Goal: Transaction & Acquisition: Obtain resource

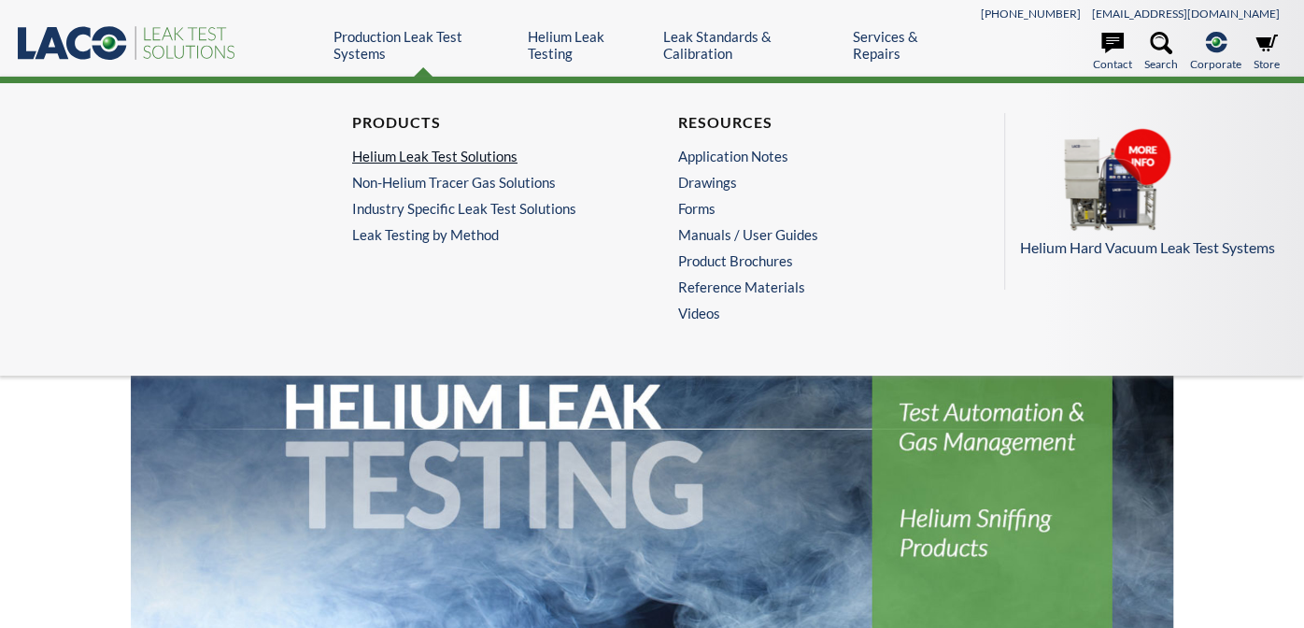
click at [399, 151] on link "Helium Leak Test Solutions" at bounding box center [484, 156] width 264 height 17
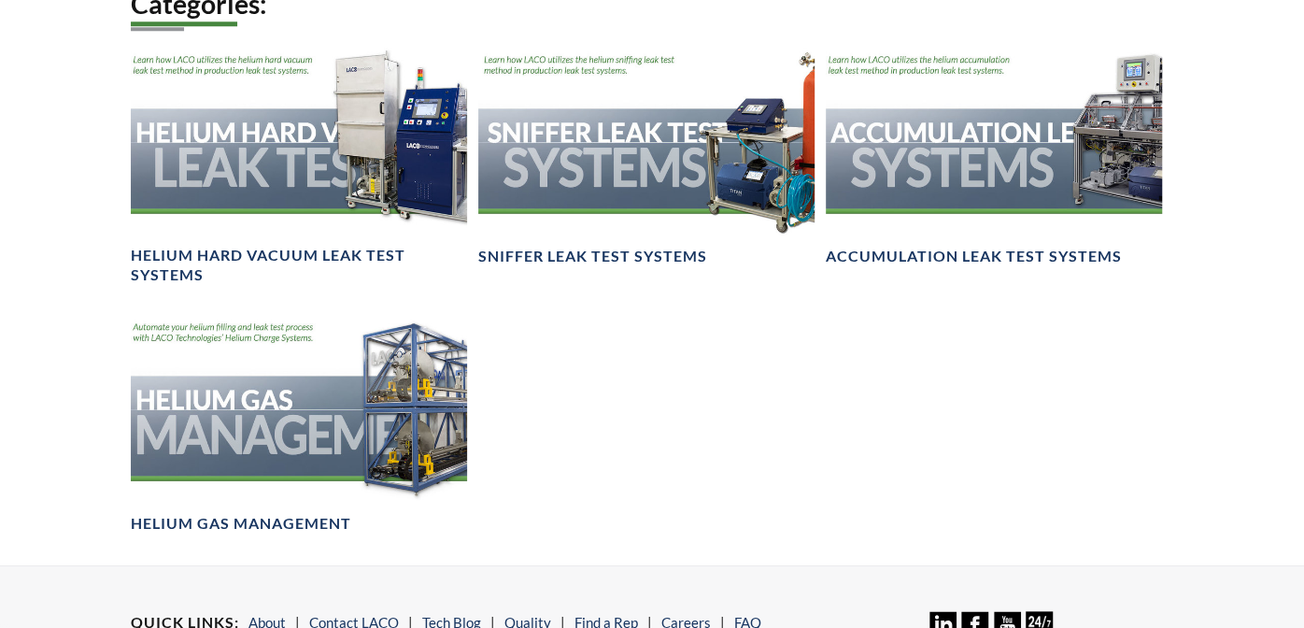
scroll to position [894, 0]
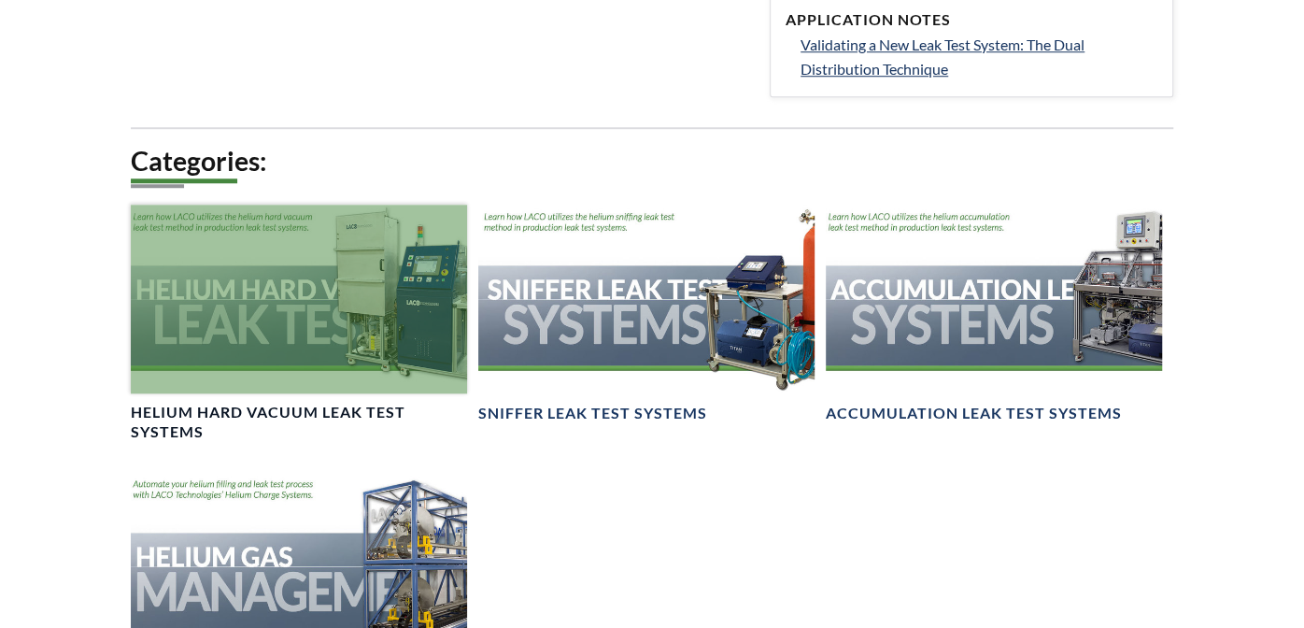
click at [323, 289] on div at bounding box center [299, 299] width 336 height 189
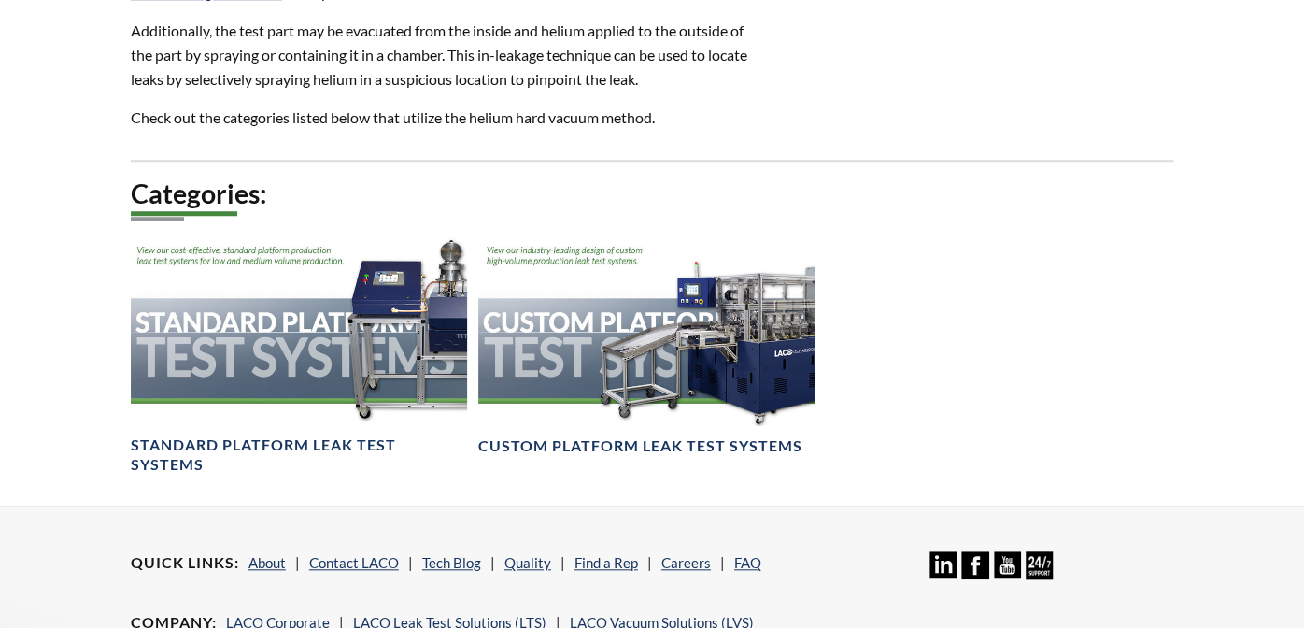
scroll to position [995, 0]
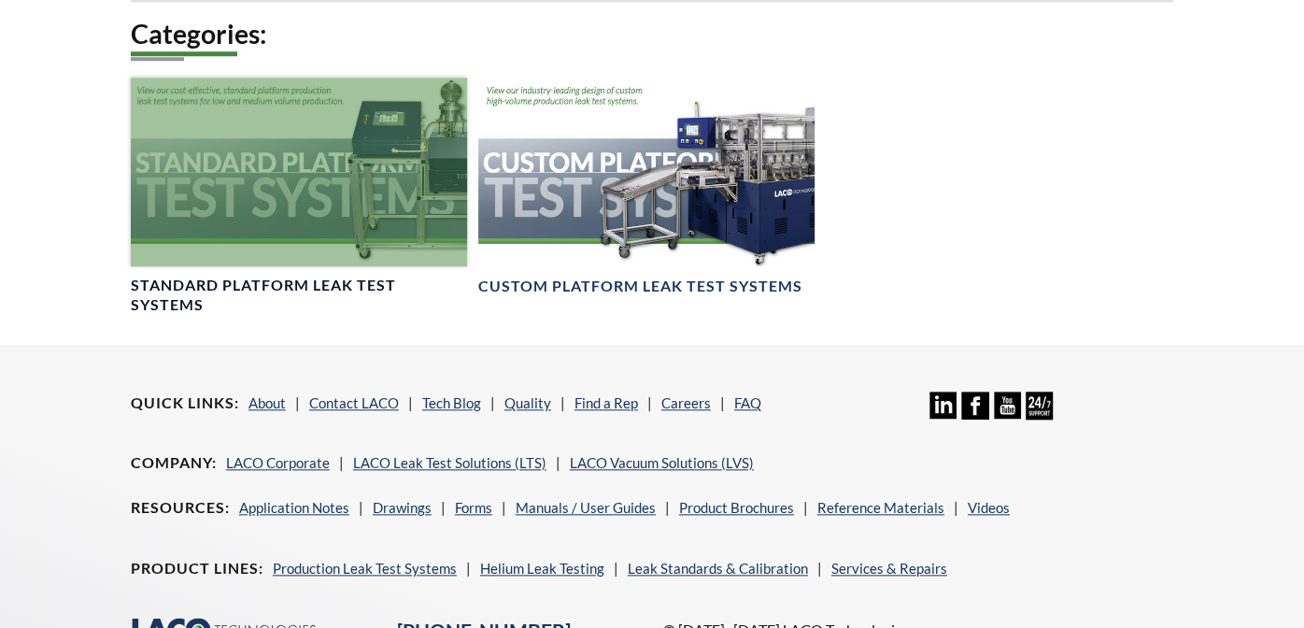
click at [307, 204] on div at bounding box center [299, 172] width 336 height 189
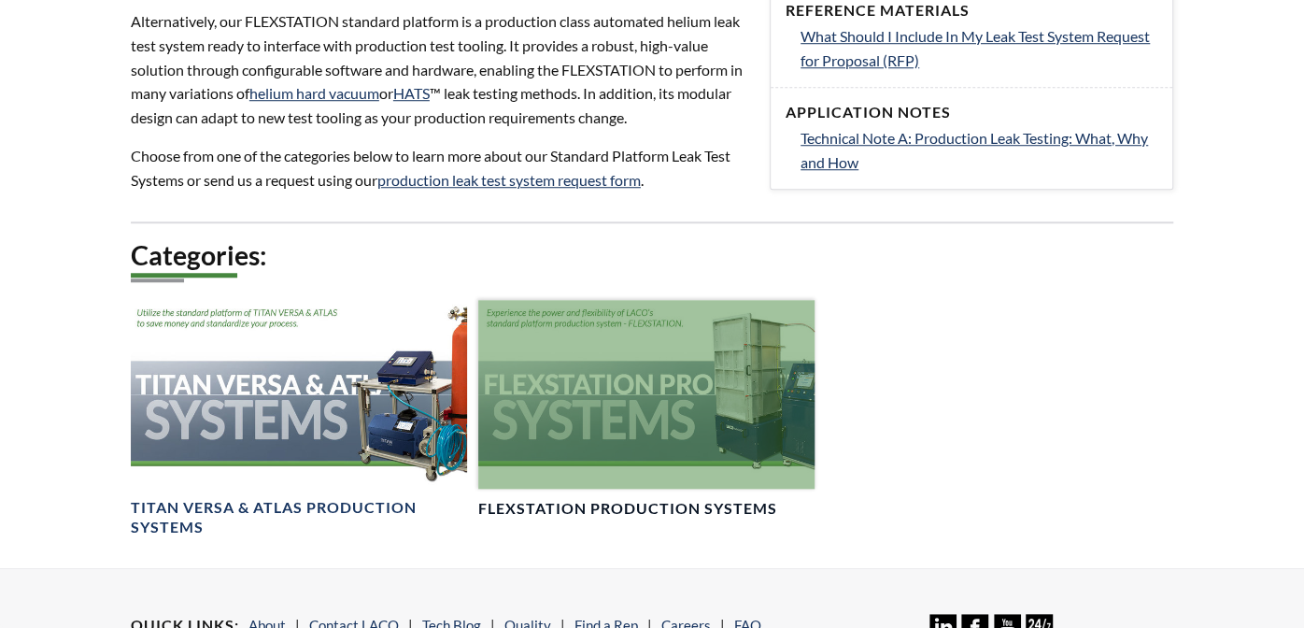
scroll to position [1001, 0]
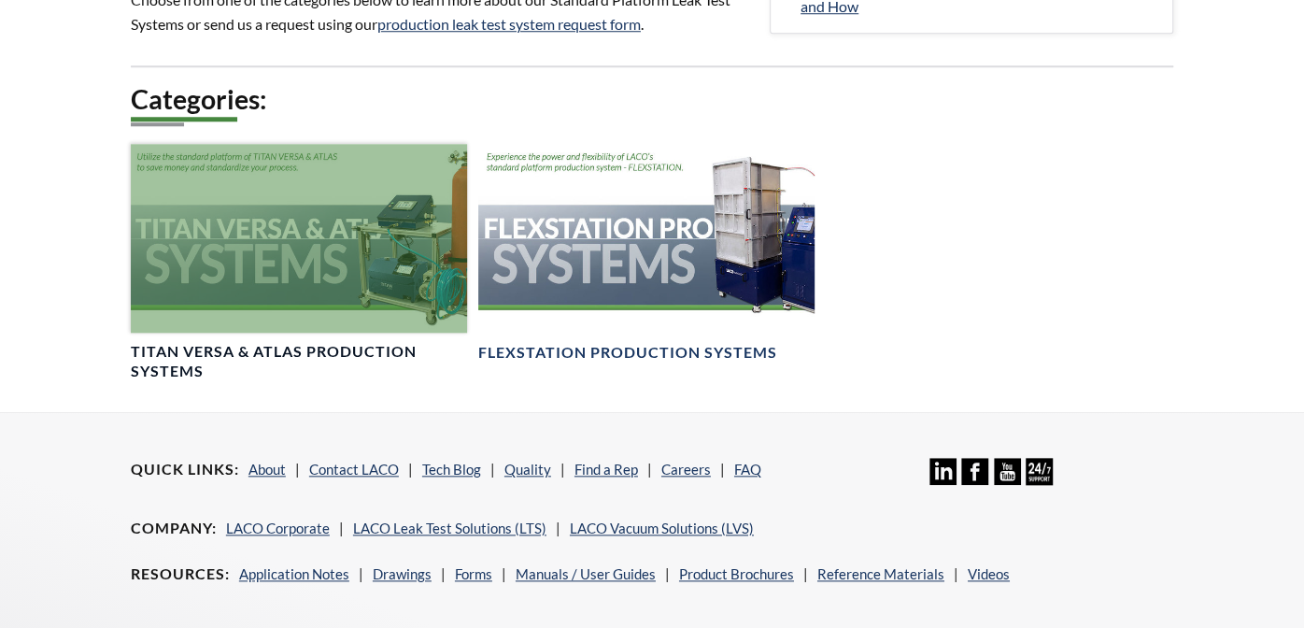
click at [270, 231] on div at bounding box center [299, 238] width 336 height 189
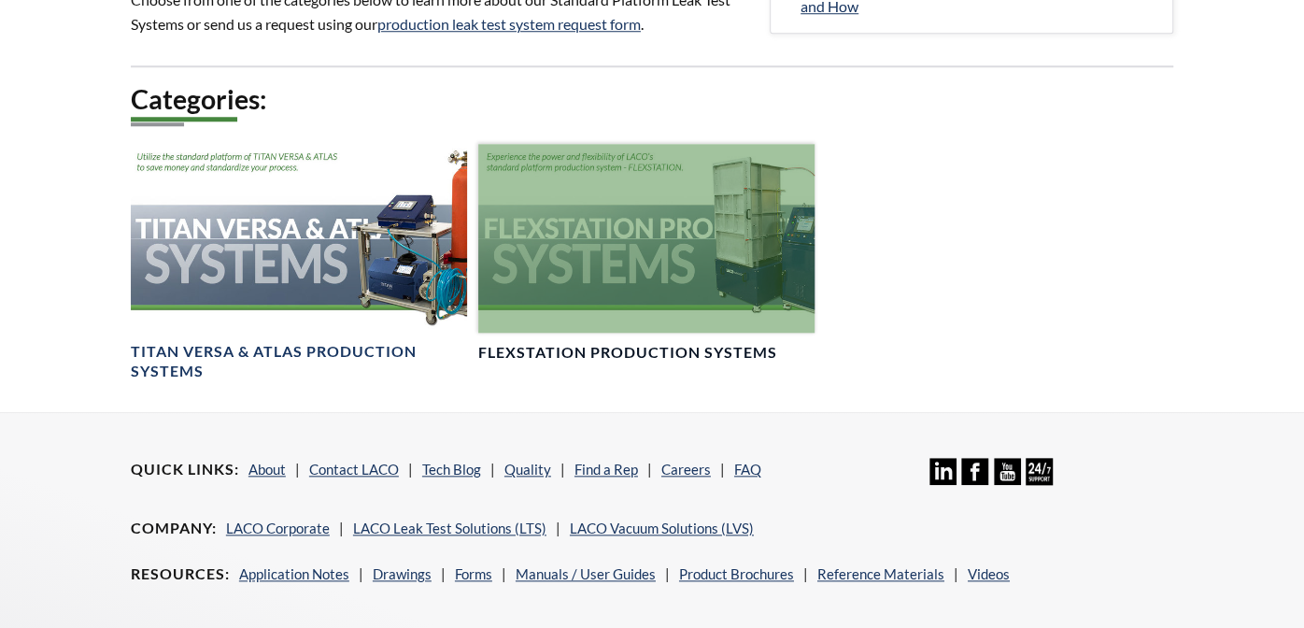
click at [718, 249] on div at bounding box center [646, 238] width 336 height 189
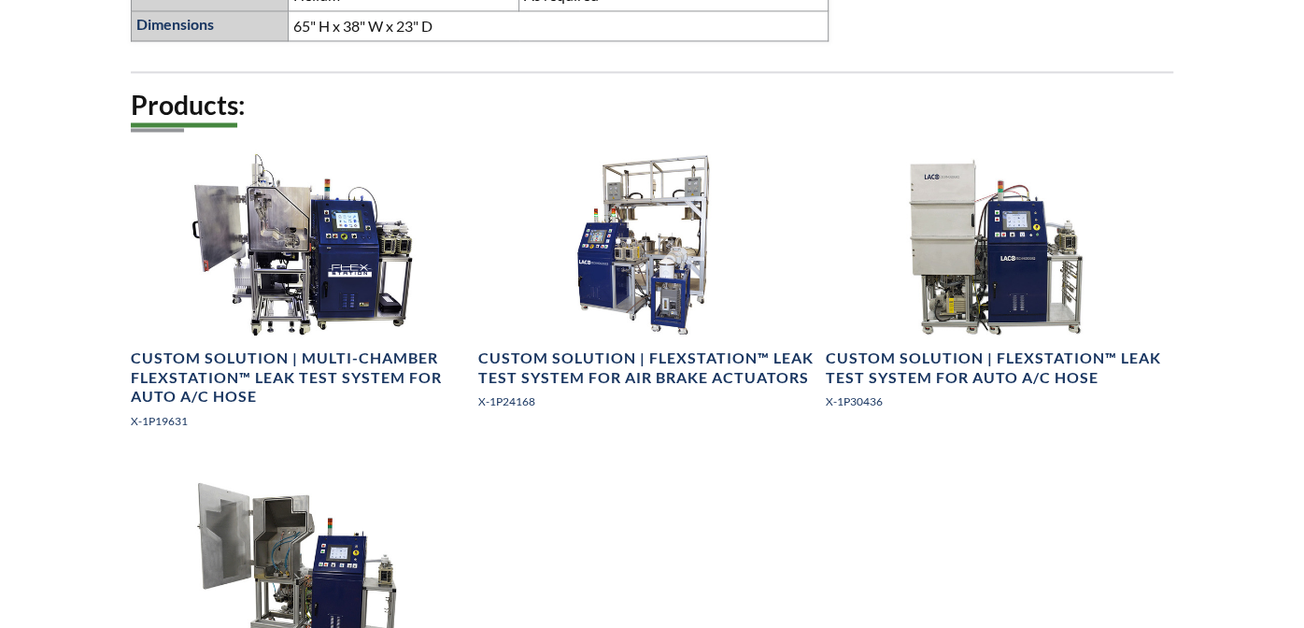
scroll to position [2144, 0]
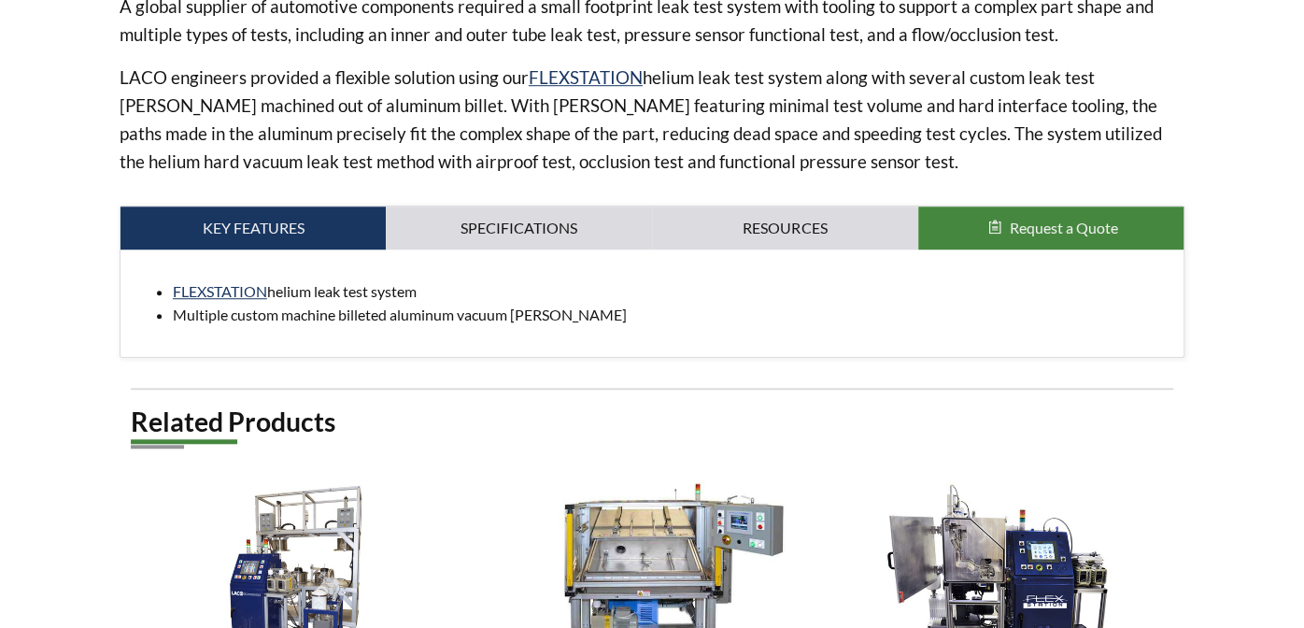
scroll to position [746, 0]
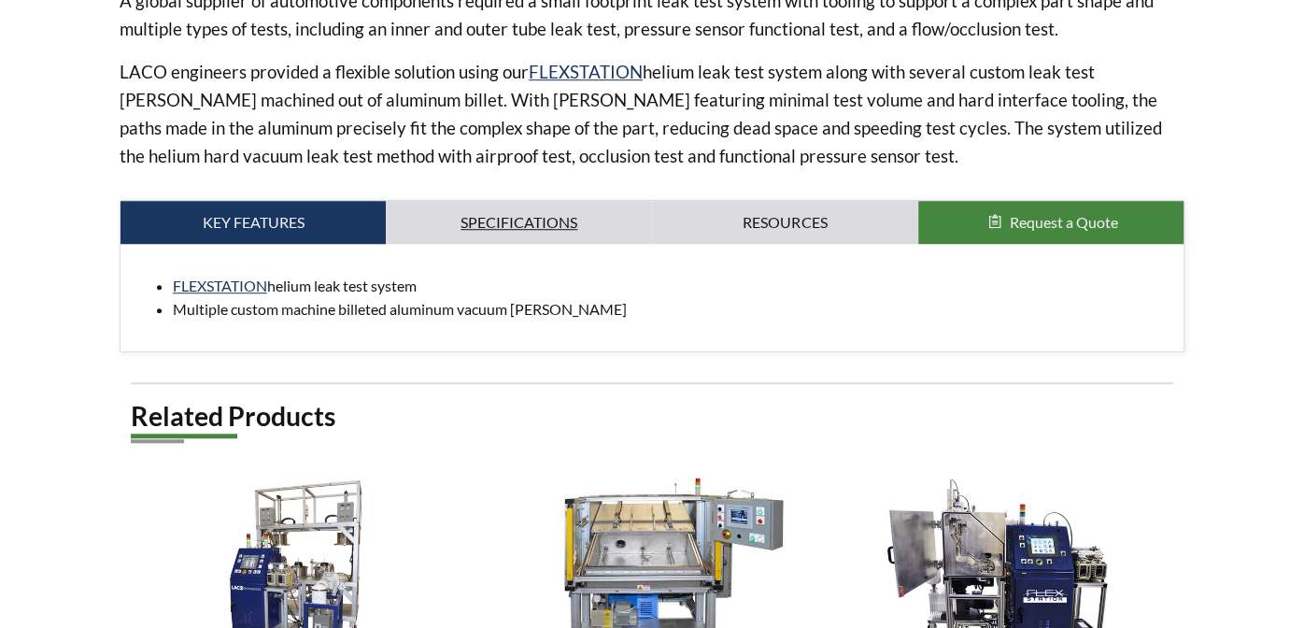
click at [513, 220] on link "Specifications" at bounding box center [519, 222] width 266 height 43
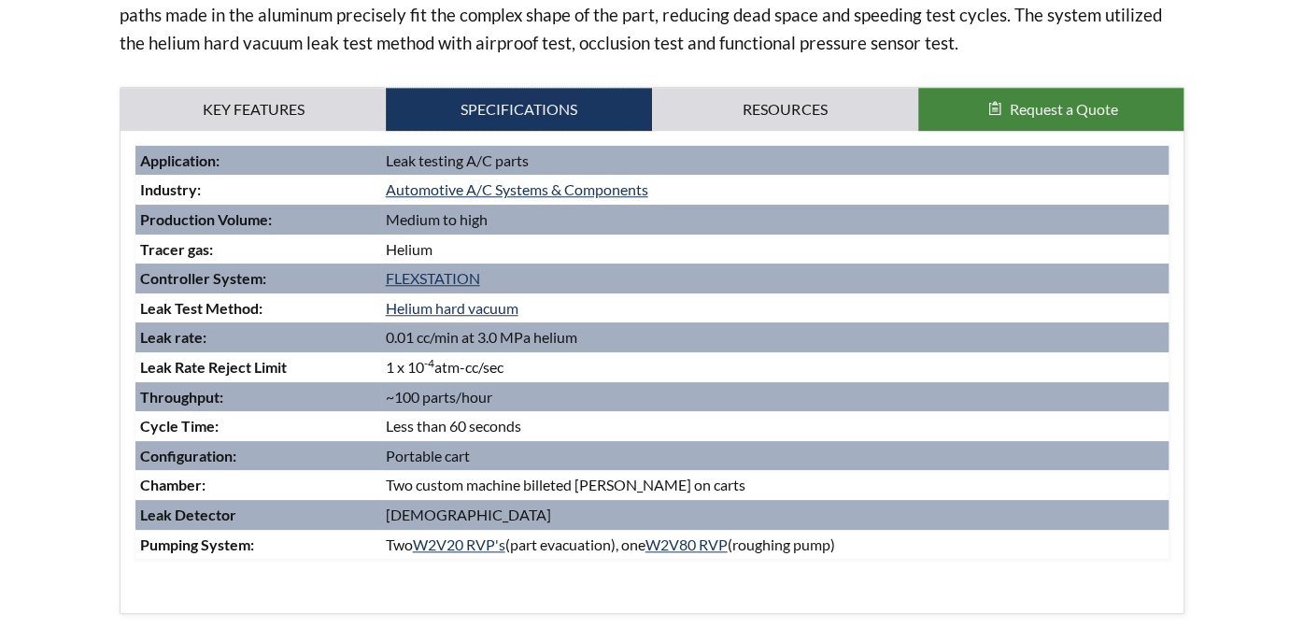
scroll to position [846, 0]
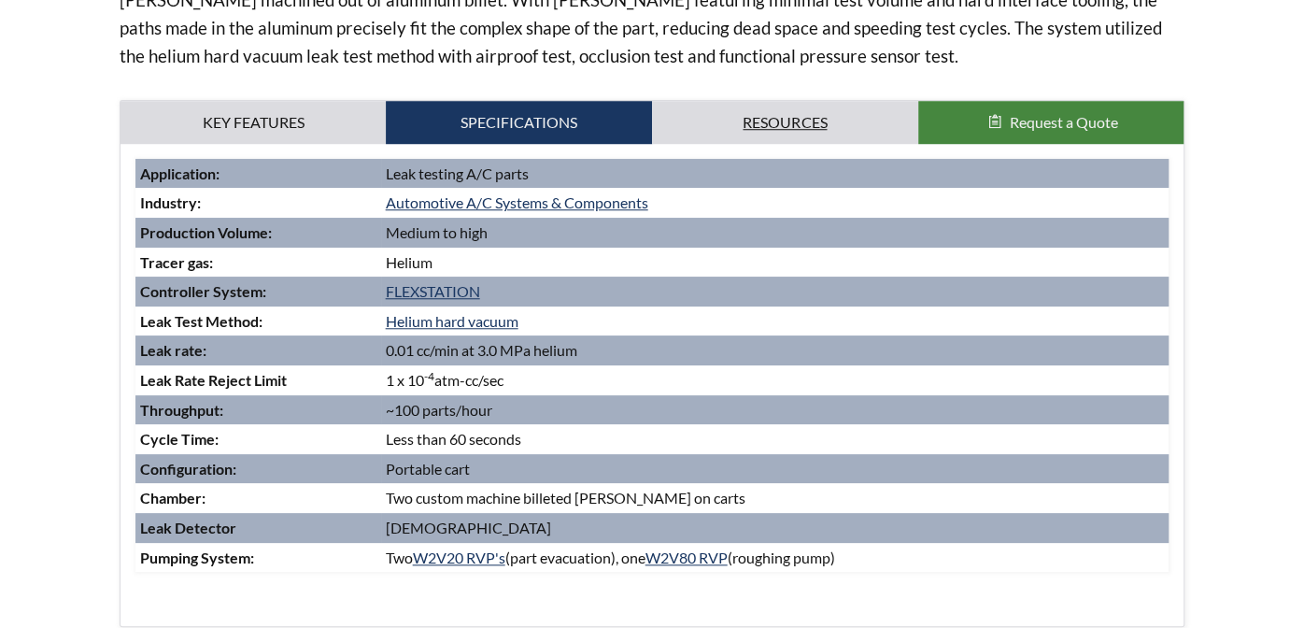
click at [817, 130] on link "Resources" at bounding box center [785, 122] width 266 height 43
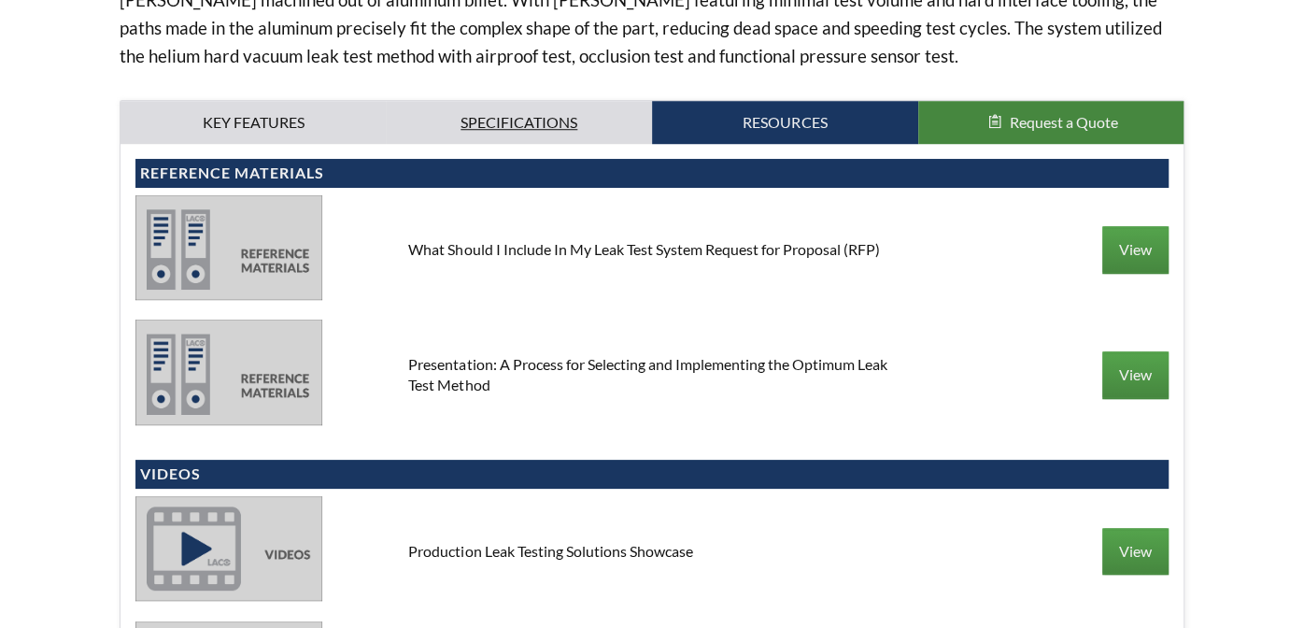
click at [494, 103] on link "Specifications" at bounding box center [519, 122] width 266 height 43
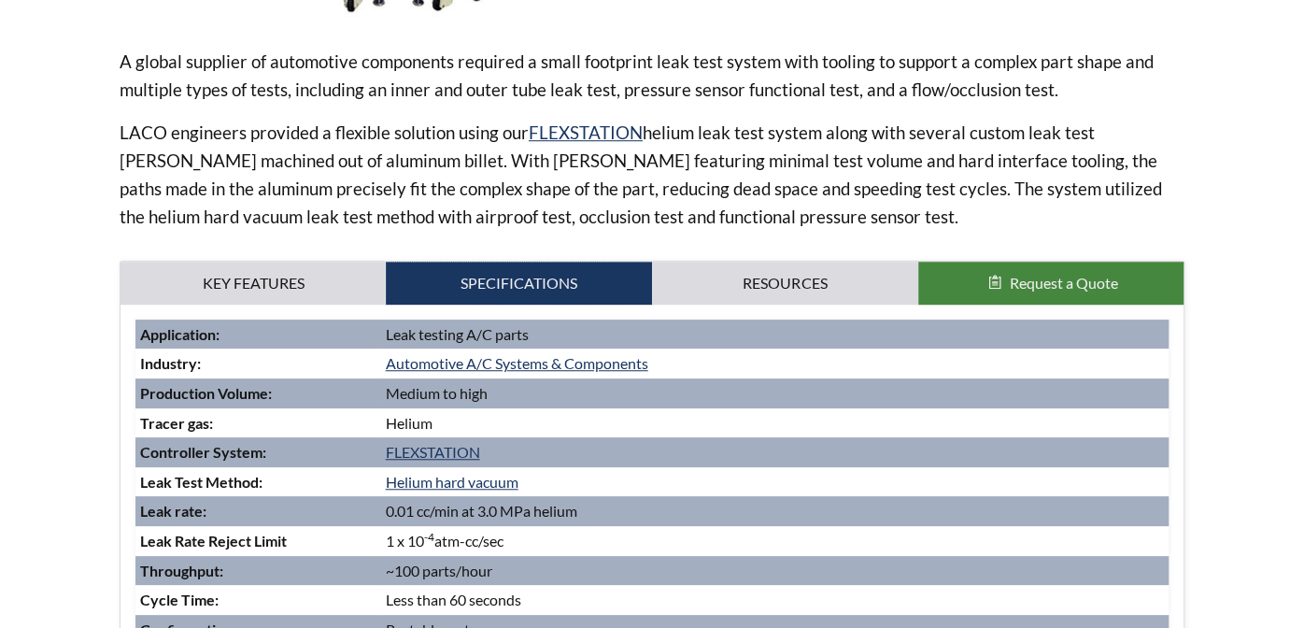
scroll to position [683, 0]
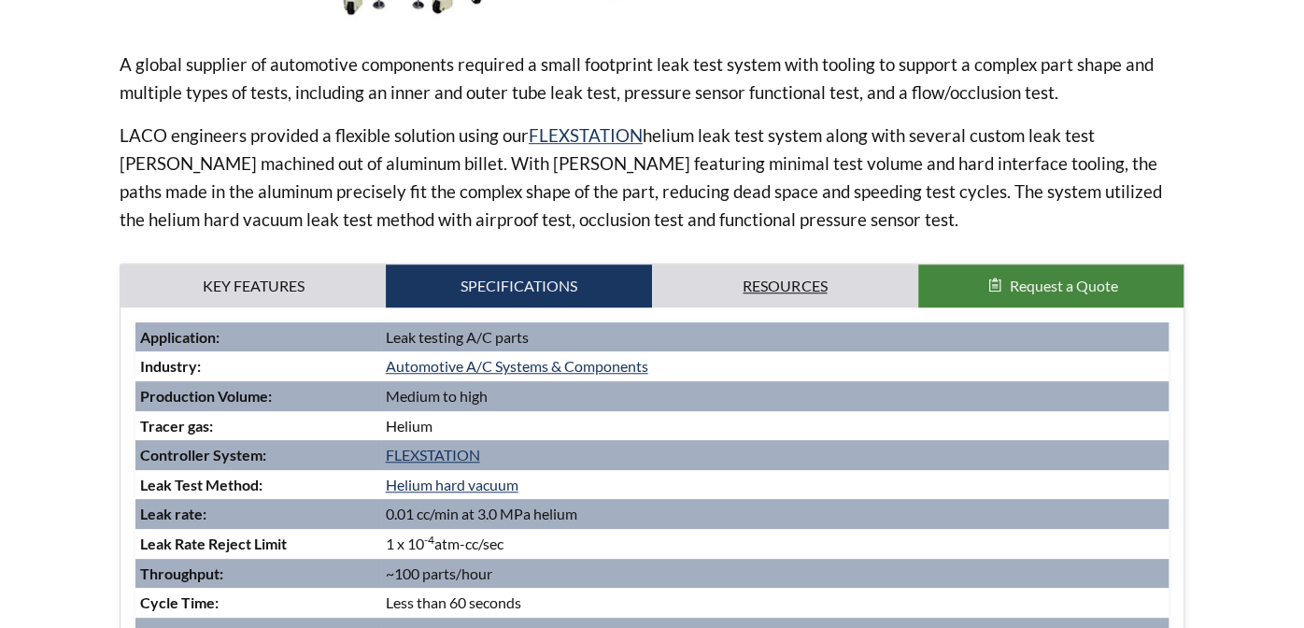
click at [795, 273] on link "Resources" at bounding box center [785, 285] width 266 height 43
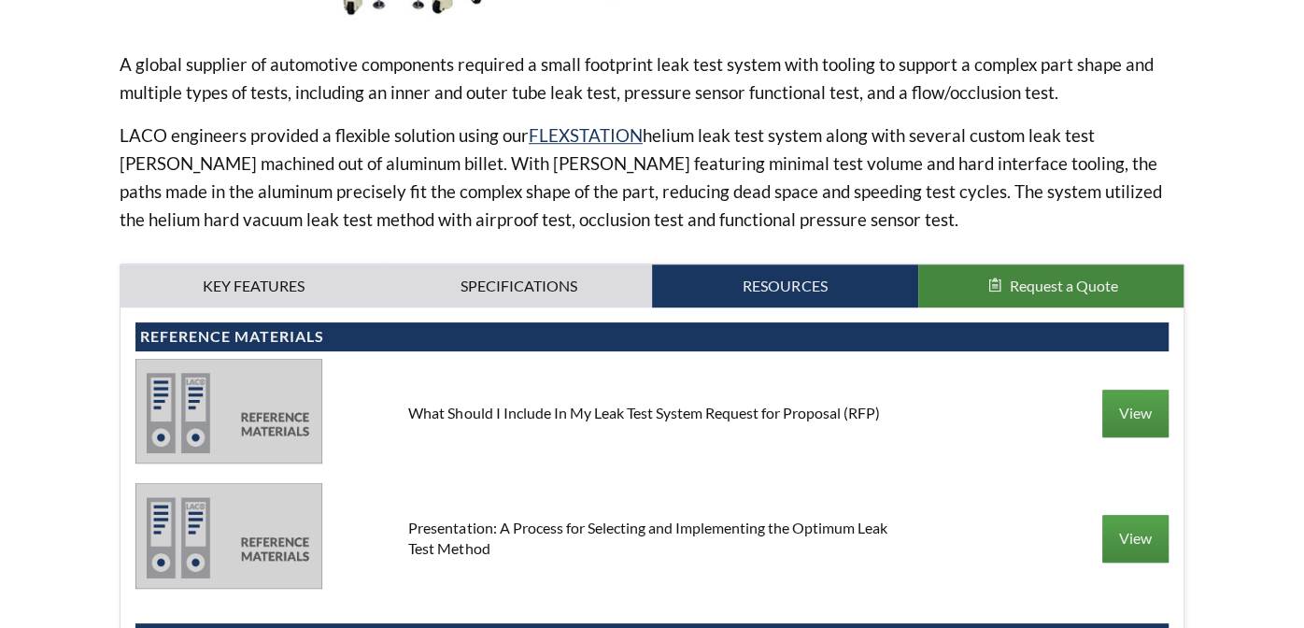
click at [1017, 289] on span "Request a Quote" at bounding box center [1063, 285] width 108 height 18
click at [251, 289] on link "Key Features" at bounding box center [253, 285] width 266 height 43
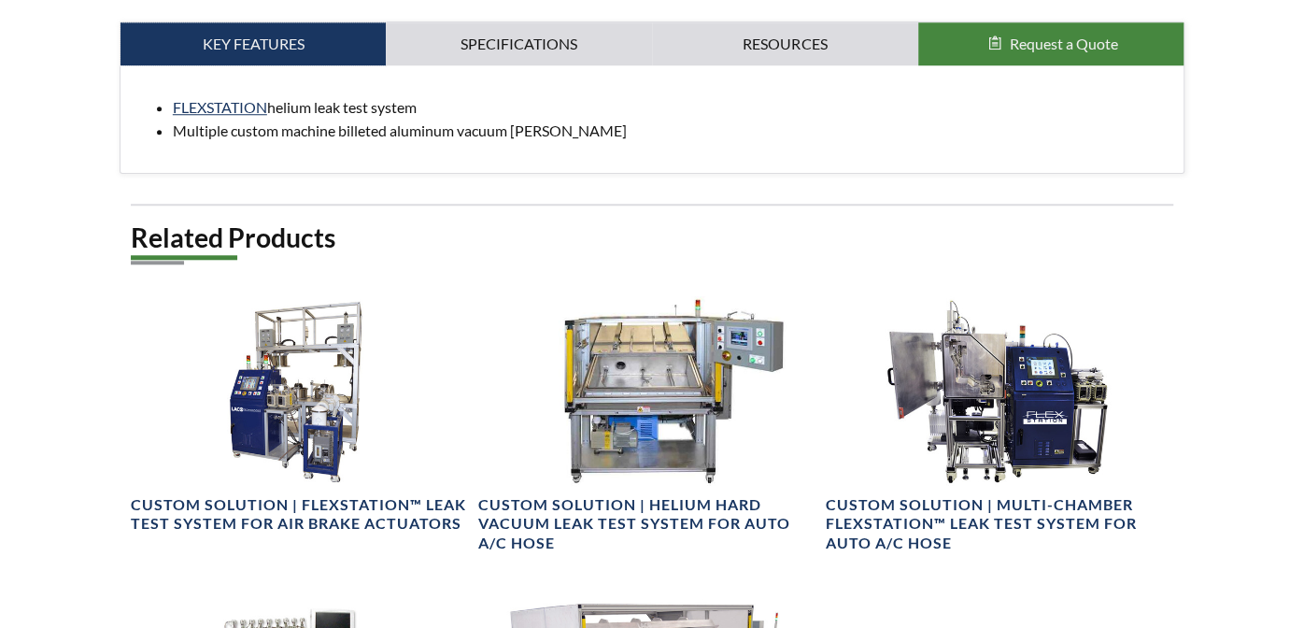
scroll to position [931, 0]
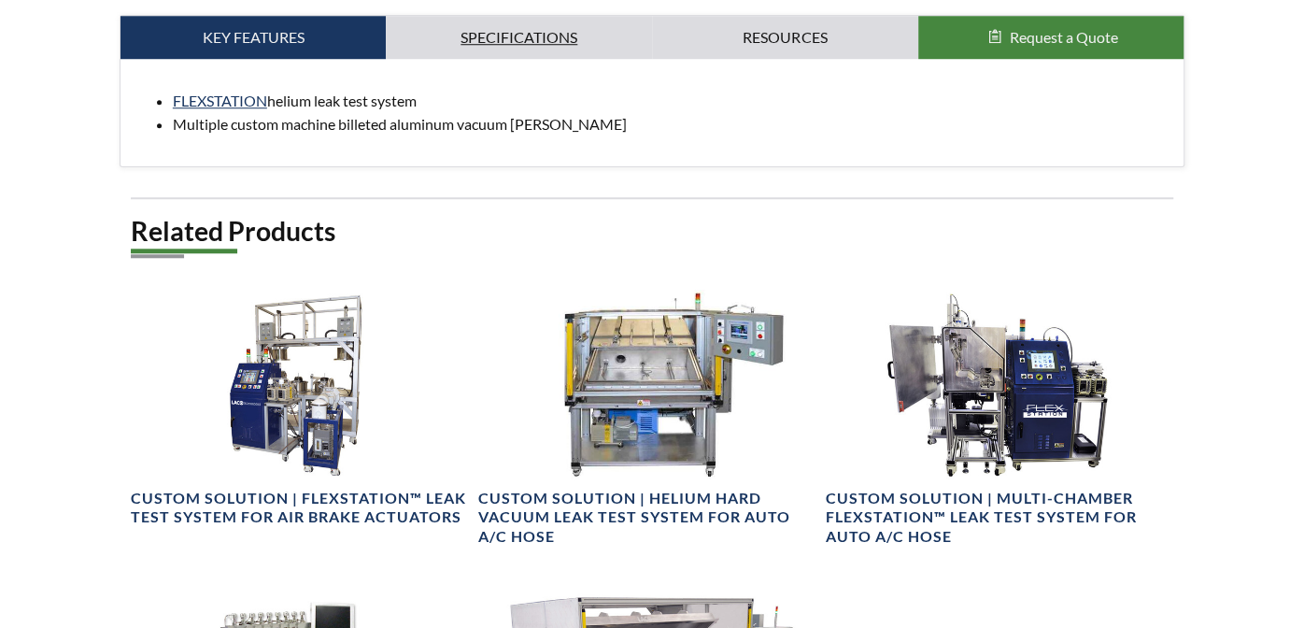
click at [450, 33] on link "Specifications" at bounding box center [519, 37] width 266 height 43
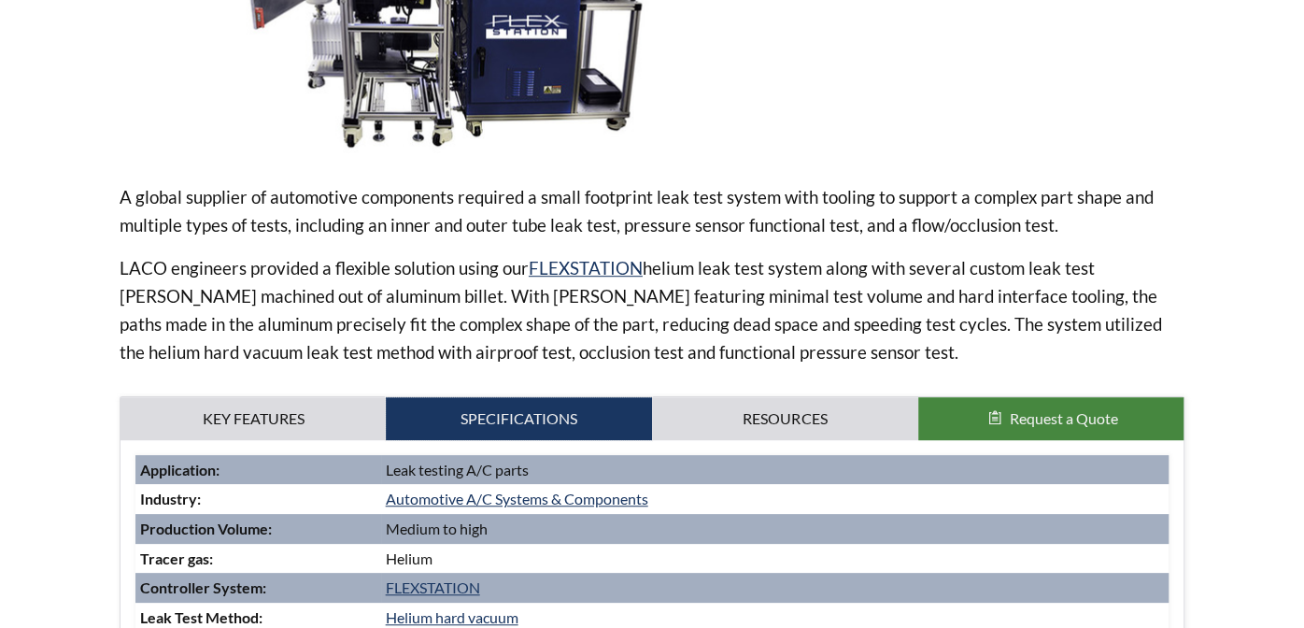
scroll to position [433, 0]
